Goal: Navigation & Orientation: Find specific page/section

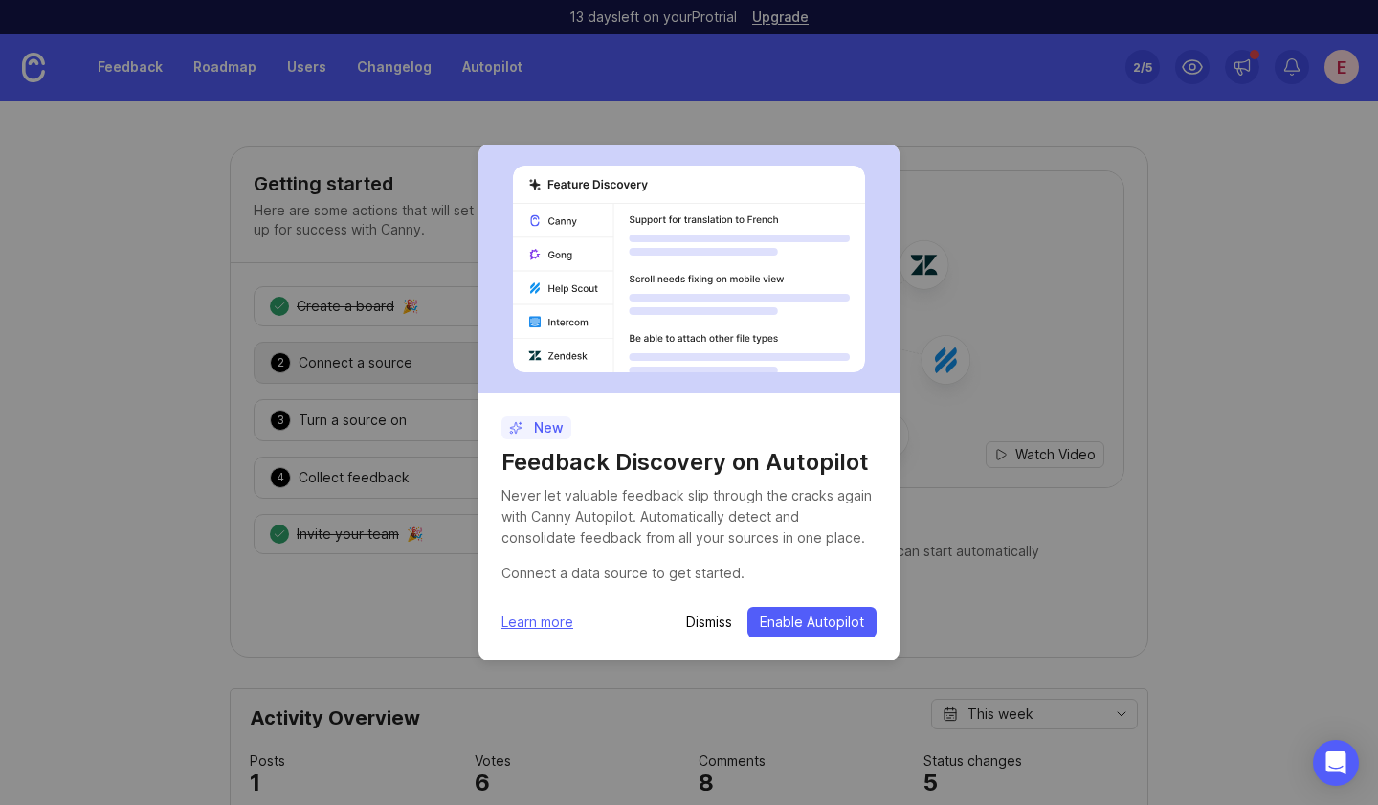
click at [717, 626] on p "Dismiss" at bounding box center [709, 621] width 46 height 19
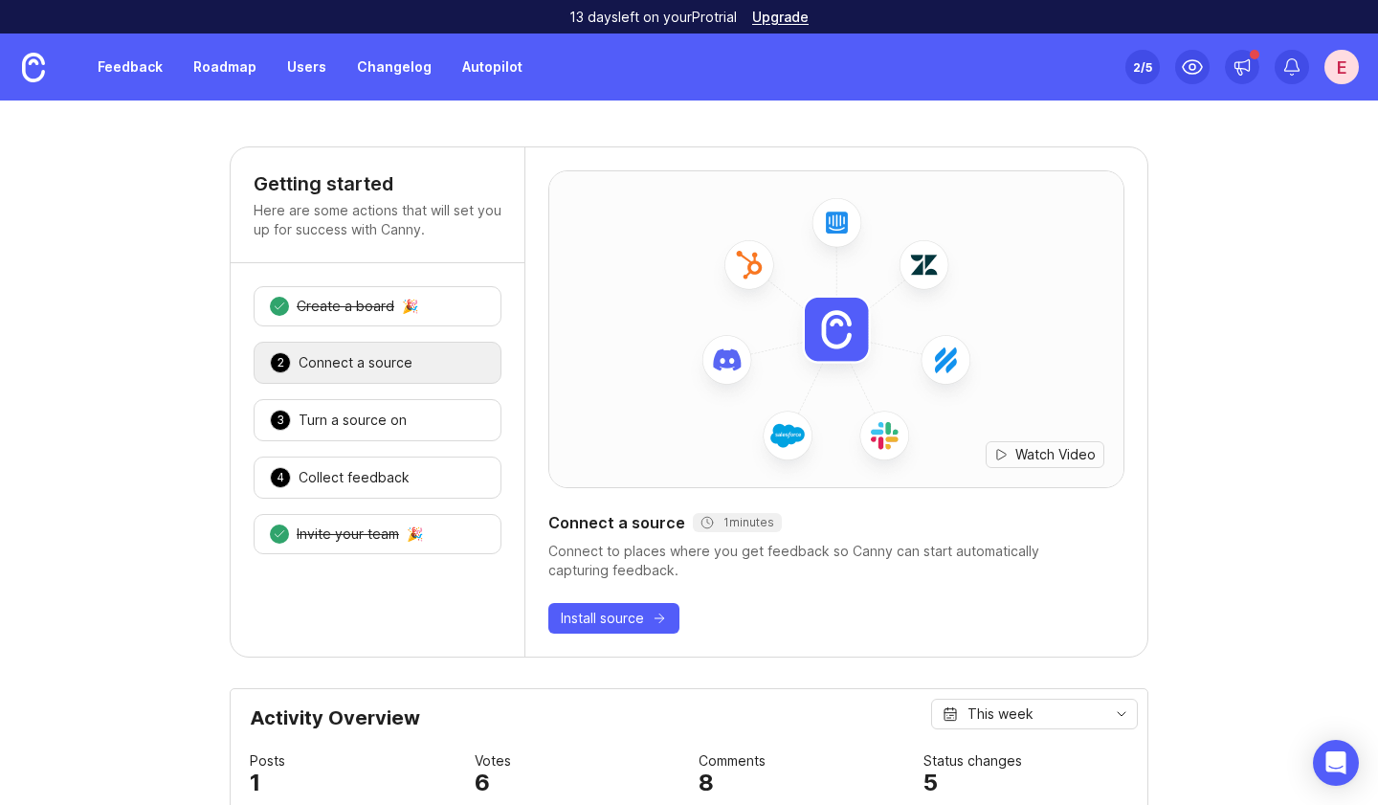
click at [215, 62] on link "Roadmap" at bounding box center [225, 67] width 86 height 34
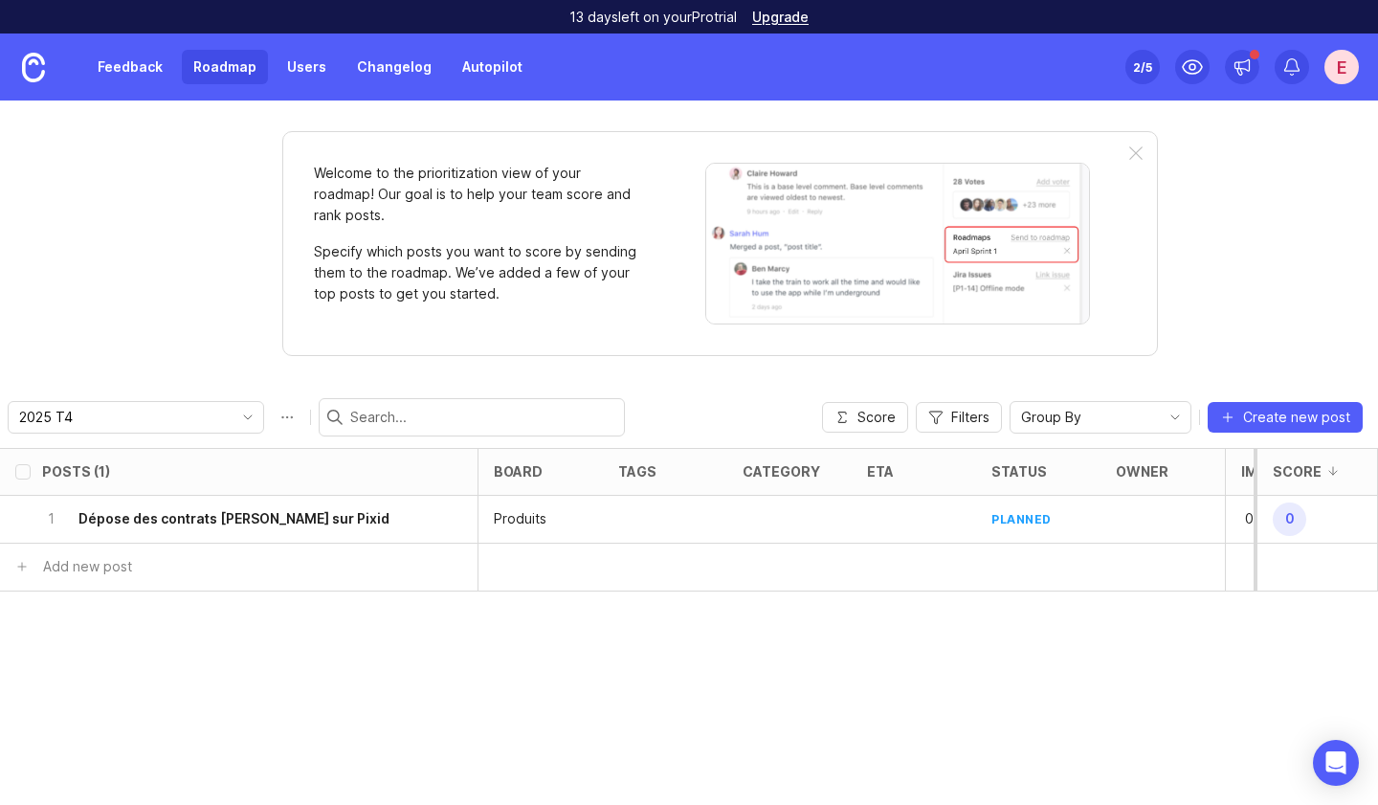
click at [238, 519] on h6 "Dépose des contrats [PERSON_NAME] sur Pixid" at bounding box center [233, 518] width 311 height 19
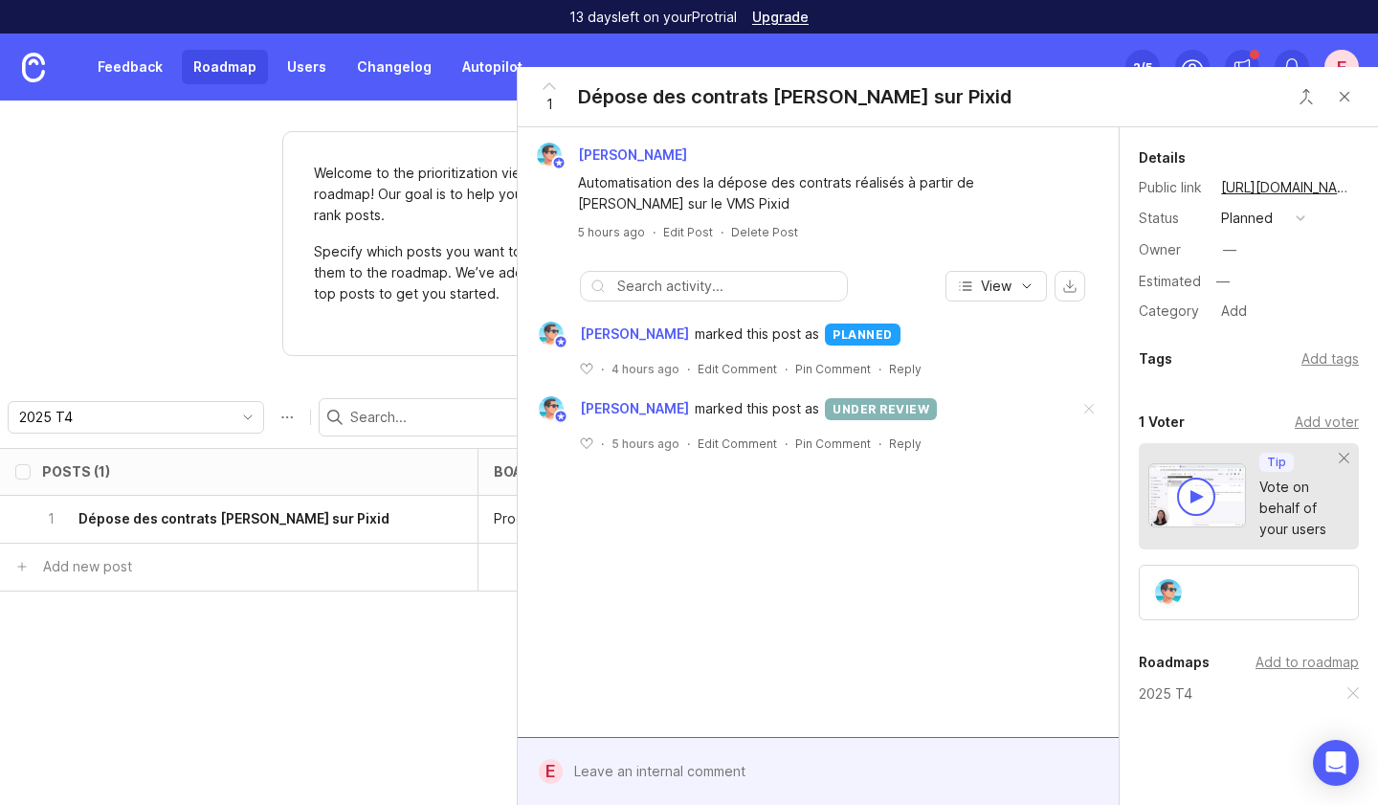
click at [1340, 94] on button "Close button" at bounding box center [1344, 97] width 38 height 38
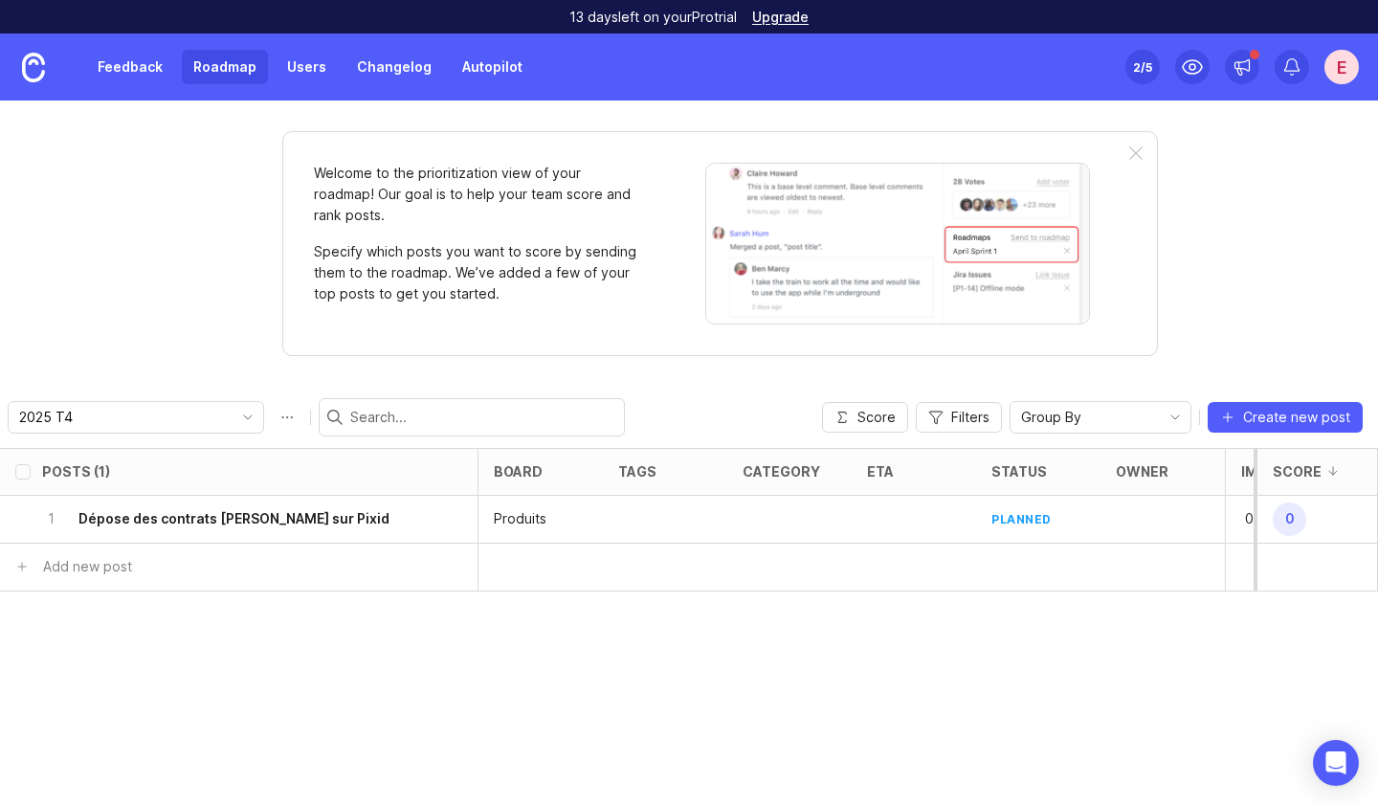
click at [1134, 153] on div at bounding box center [1135, 153] width 13 height 15
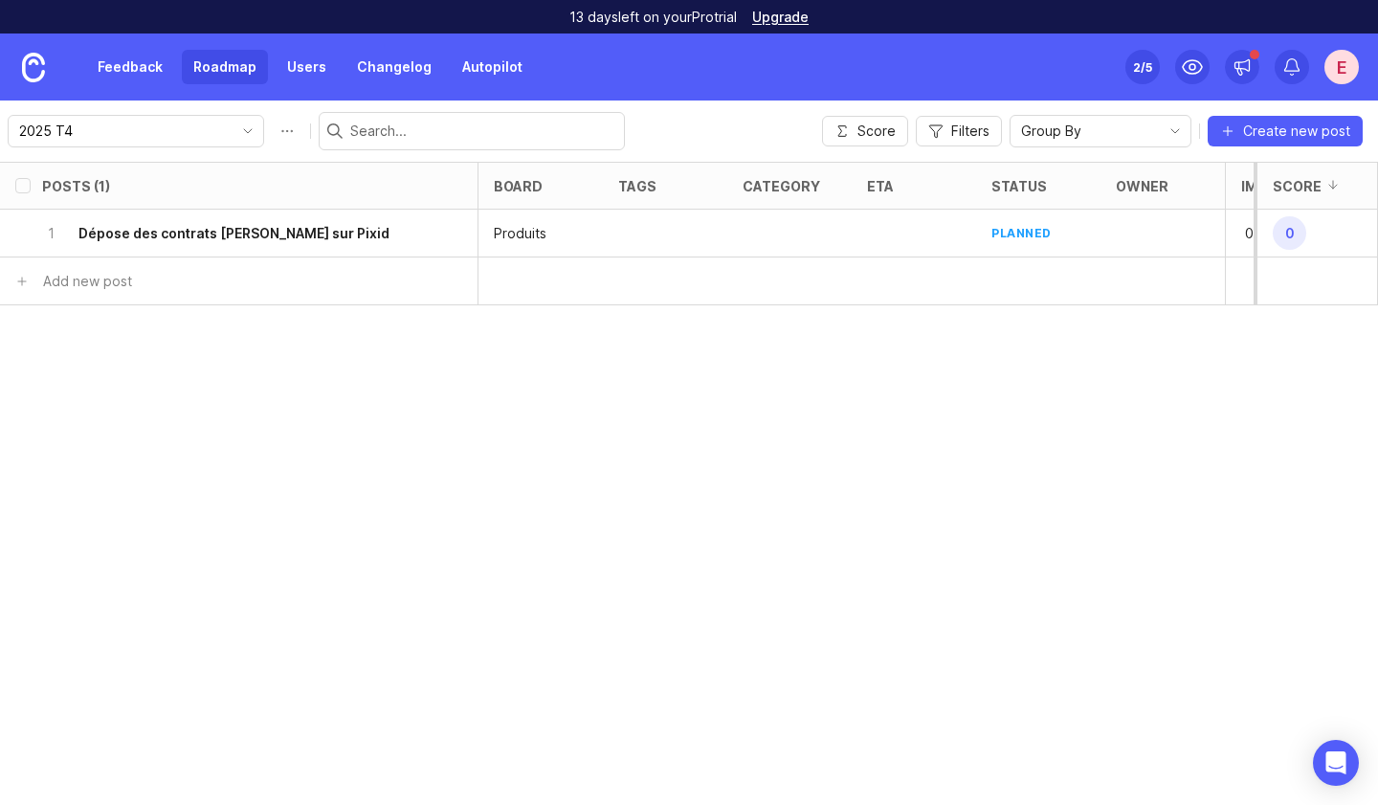
click at [29, 68] on img at bounding box center [33, 68] width 23 height 30
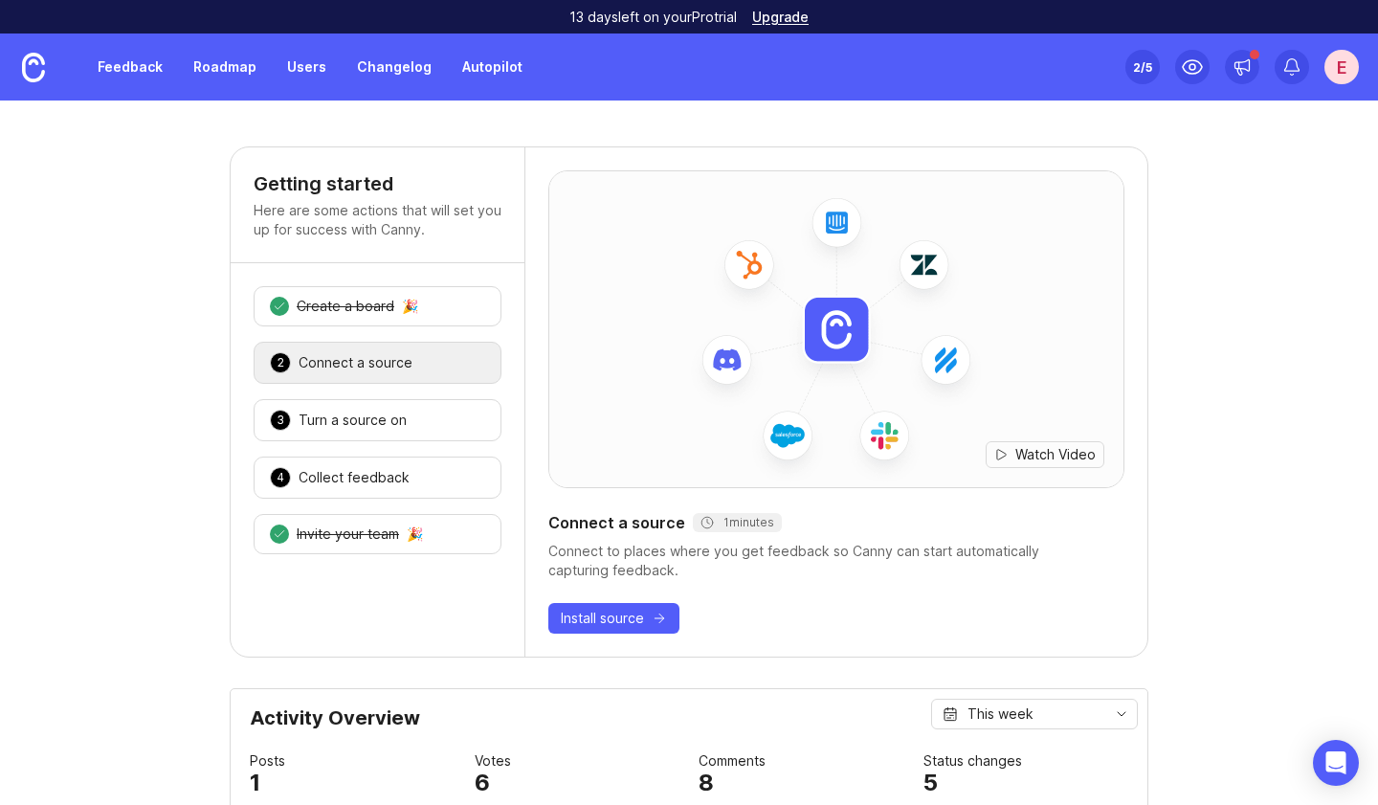
click at [225, 70] on link "Roadmap" at bounding box center [225, 67] width 86 height 34
